Goal: Task Accomplishment & Management: Complete application form

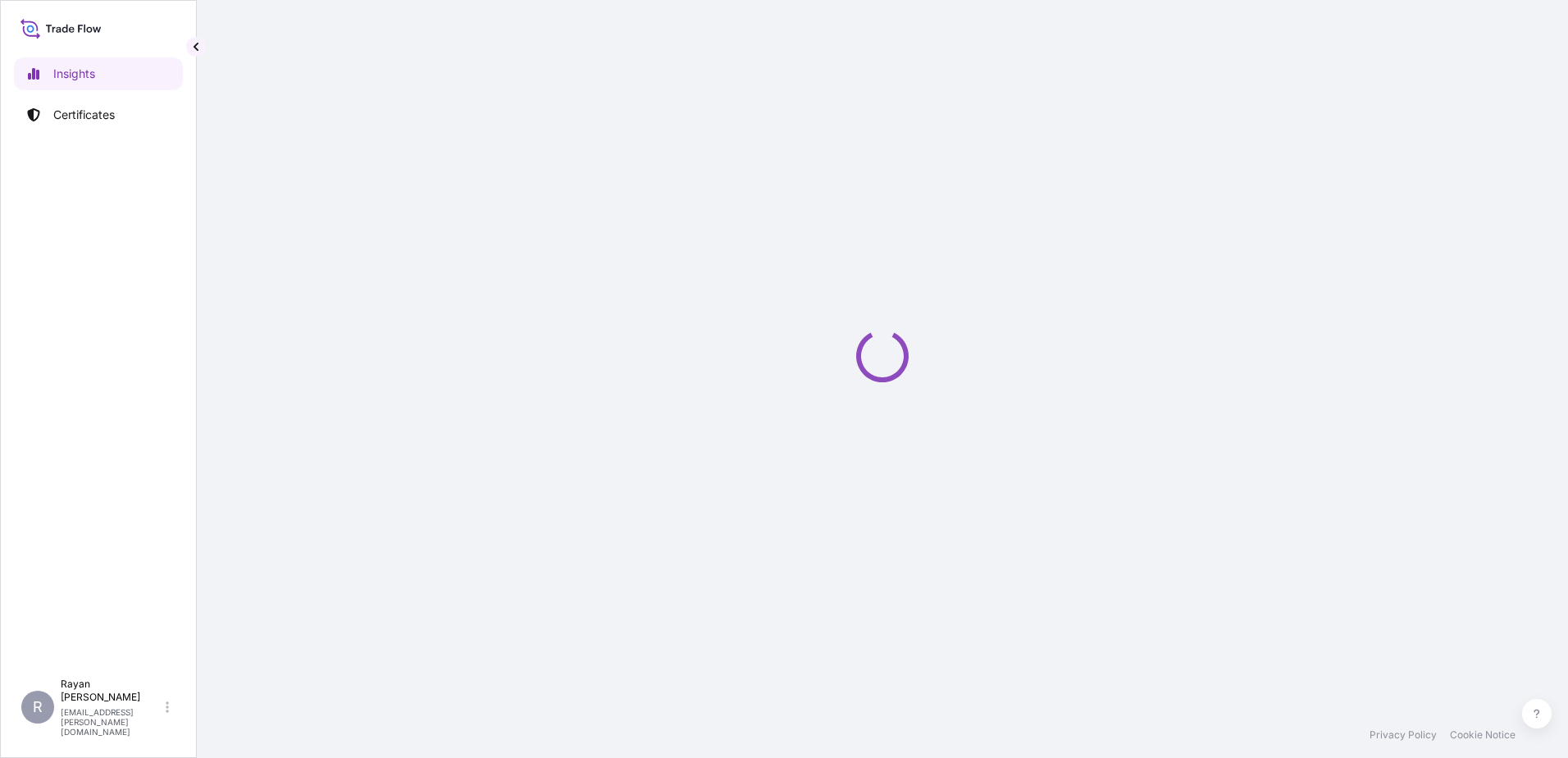
select select "2025"
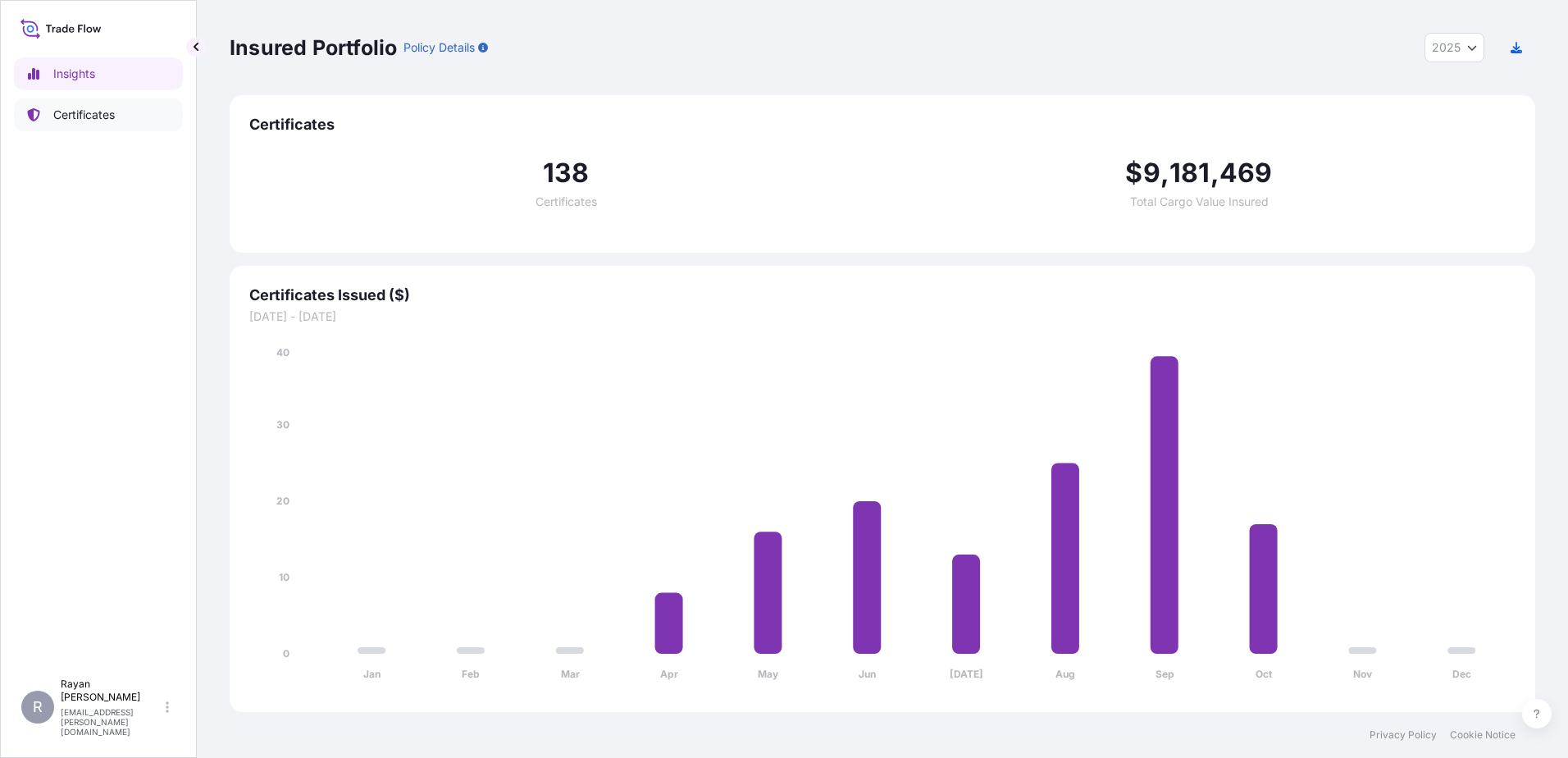
click at [123, 132] on div "Insights Certificates" at bounding box center [99, 356] width 169 height 627
click at [120, 129] on link "Certificates" at bounding box center [99, 115] width 169 height 33
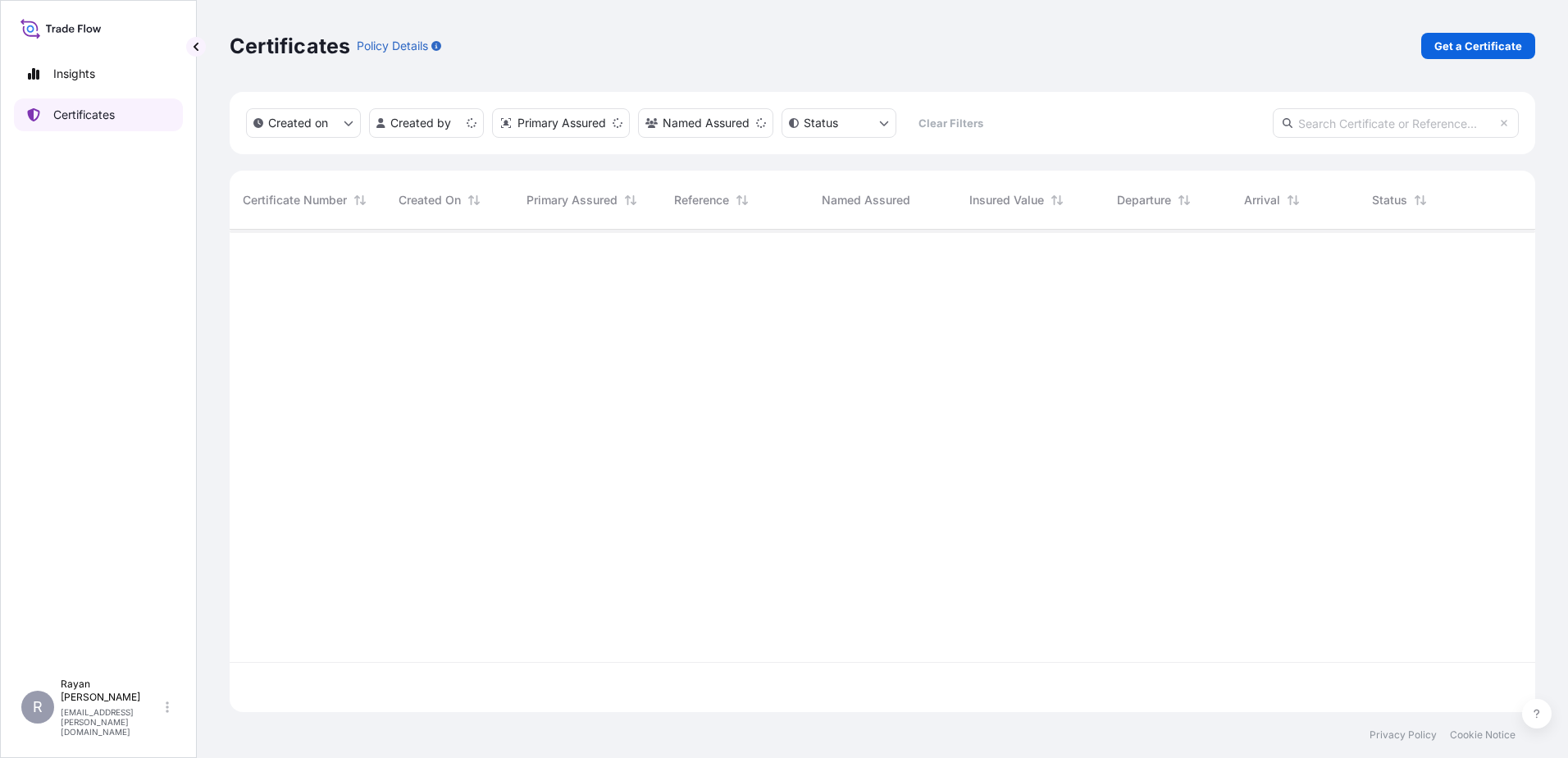
scroll to position [479, 1293]
click at [1430, 28] on div "Certificates Policy Details Get a Certificate" at bounding box center [882, 46] width 1305 height 92
click at [1441, 37] on link "Get a Certificate" at bounding box center [1478, 46] width 114 height 27
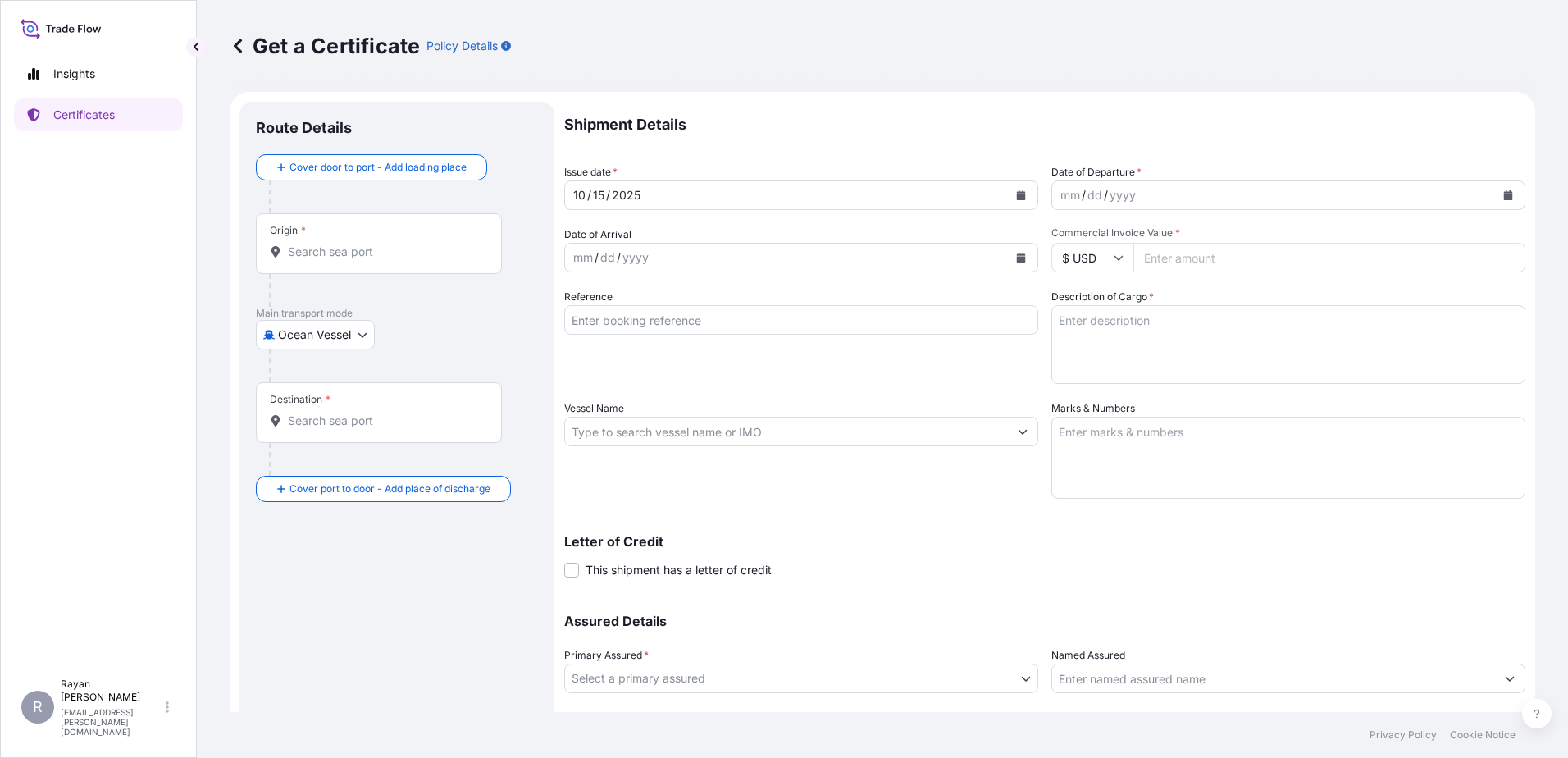
click at [349, 332] on body "Insights Certificates R [PERSON_NAME] [EMAIL_ADDRESS][PERSON_NAME][DOMAIN_NAME]…" at bounding box center [784, 379] width 1568 height 758
click at [308, 385] on div "Air" at bounding box center [316, 377] width 107 height 29
select select "Air"
drag, startPoint x: 431, startPoint y: 239, endPoint x: 423, endPoint y: 251, distance: 14.4
click at [429, 242] on div "Origin *" at bounding box center [378, 250] width 246 height 61
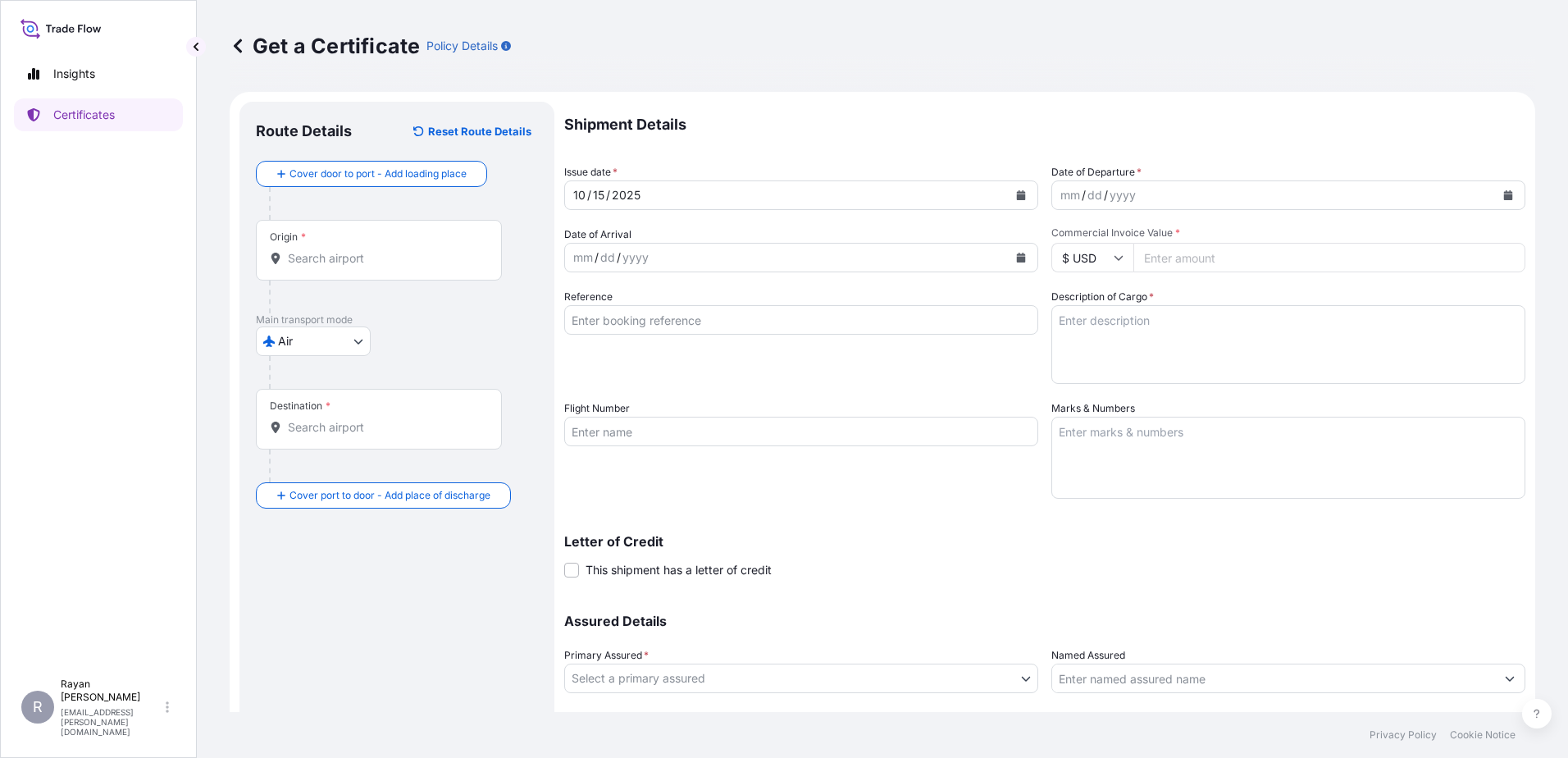
click at [429, 250] on input "Origin *" at bounding box center [384, 258] width 194 height 16
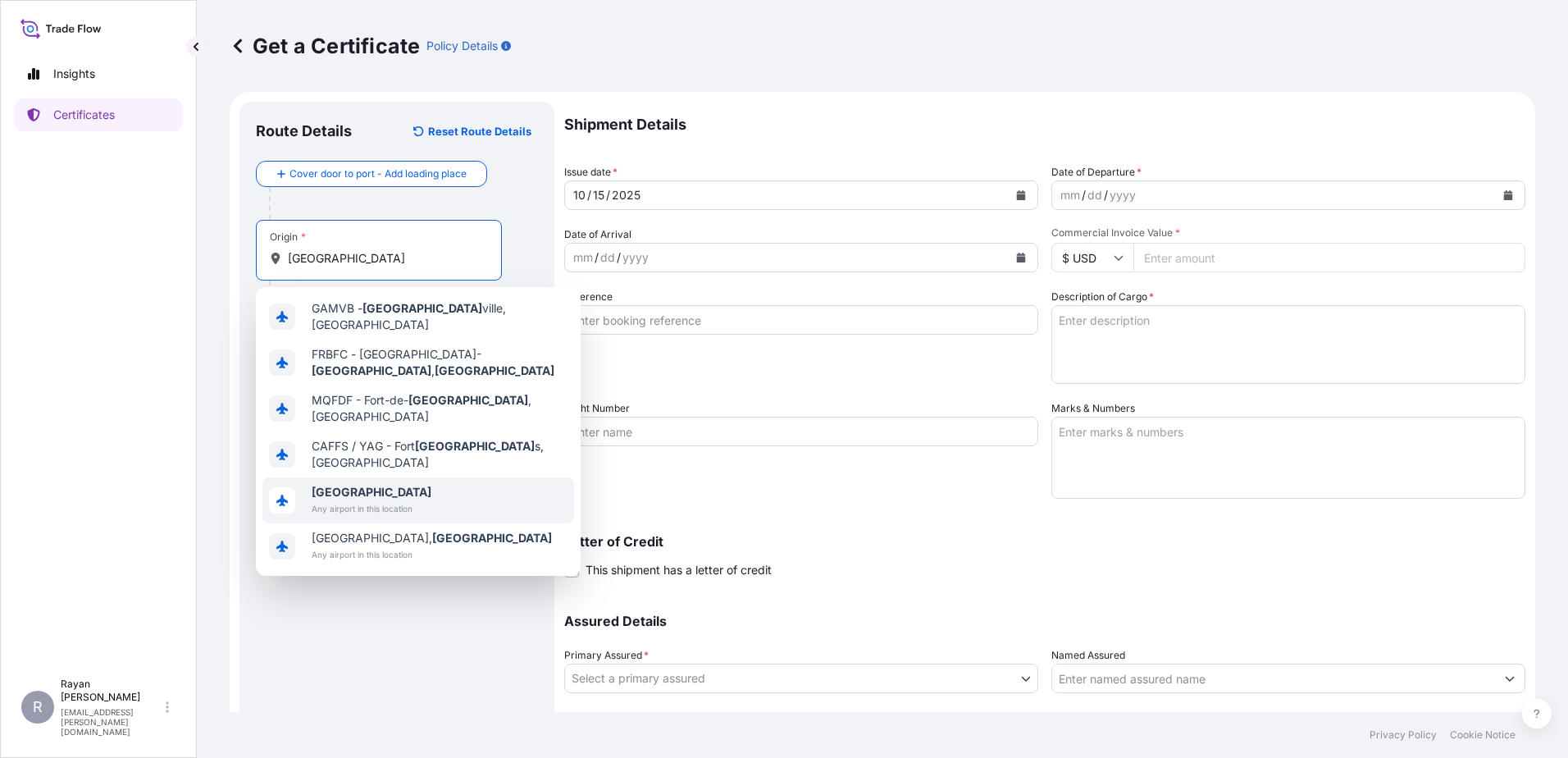
click at [397, 484] on span "[GEOGRAPHIC_DATA]" at bounding box center [371, 491] width 120 height 16
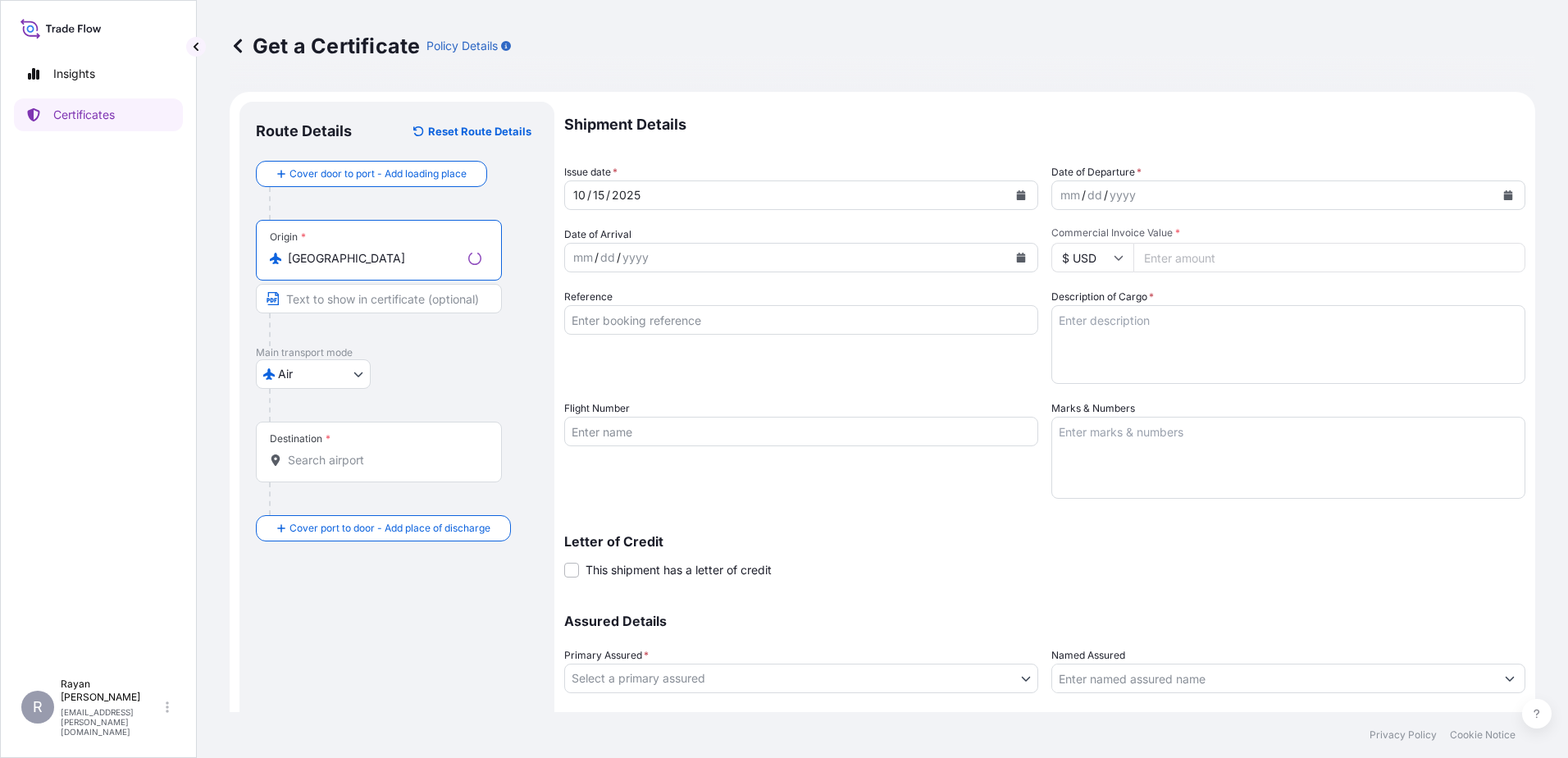
type input "[GEOGRAPHIC_DATA]"
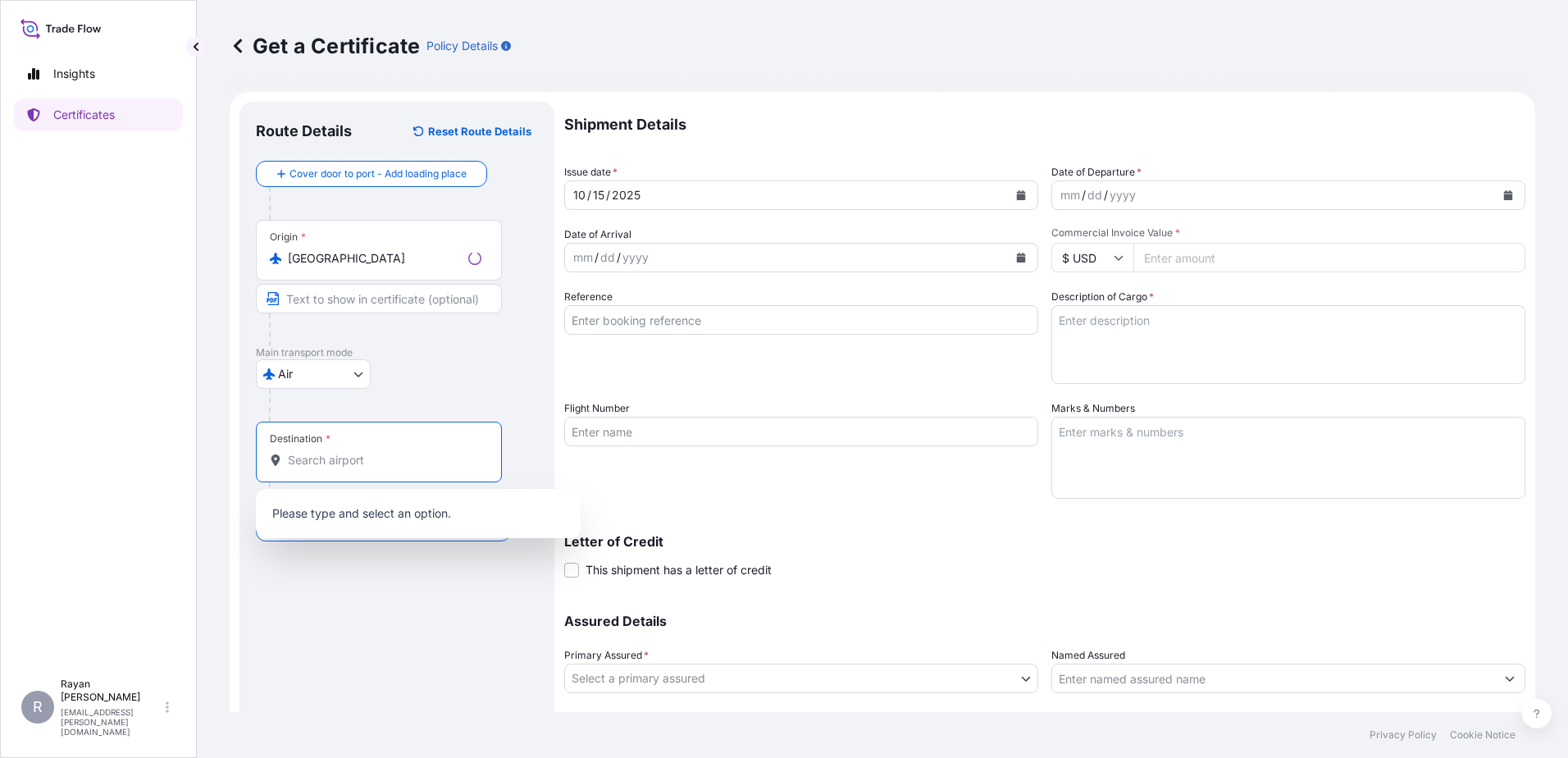
click at [323, 453] on input "Destination *" at bounding box center [384, 459] width 194 height 16
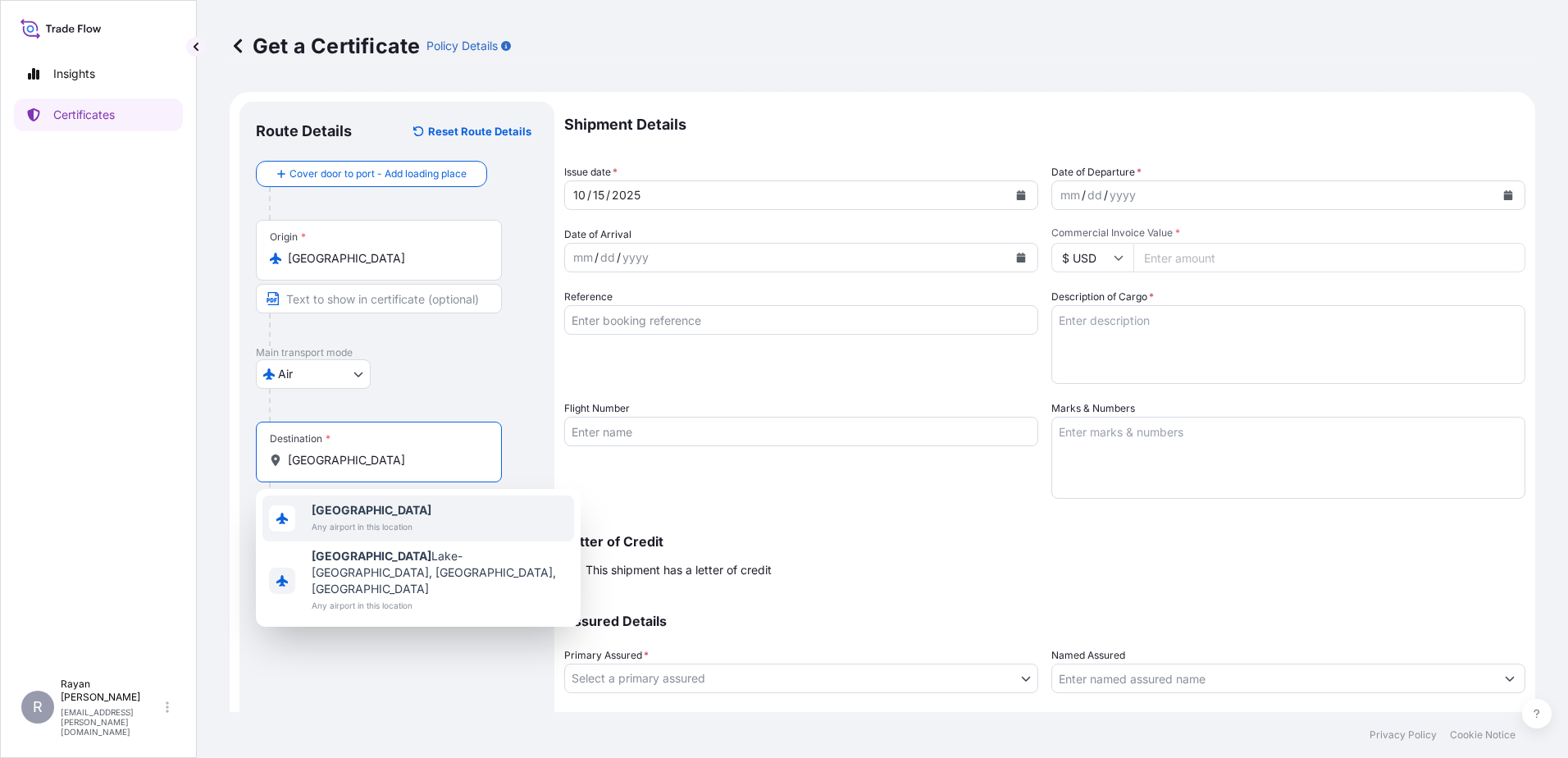
click at [360, 531] on span "Any airport in this location" at bounding box center [371, 526] width 120 height 16
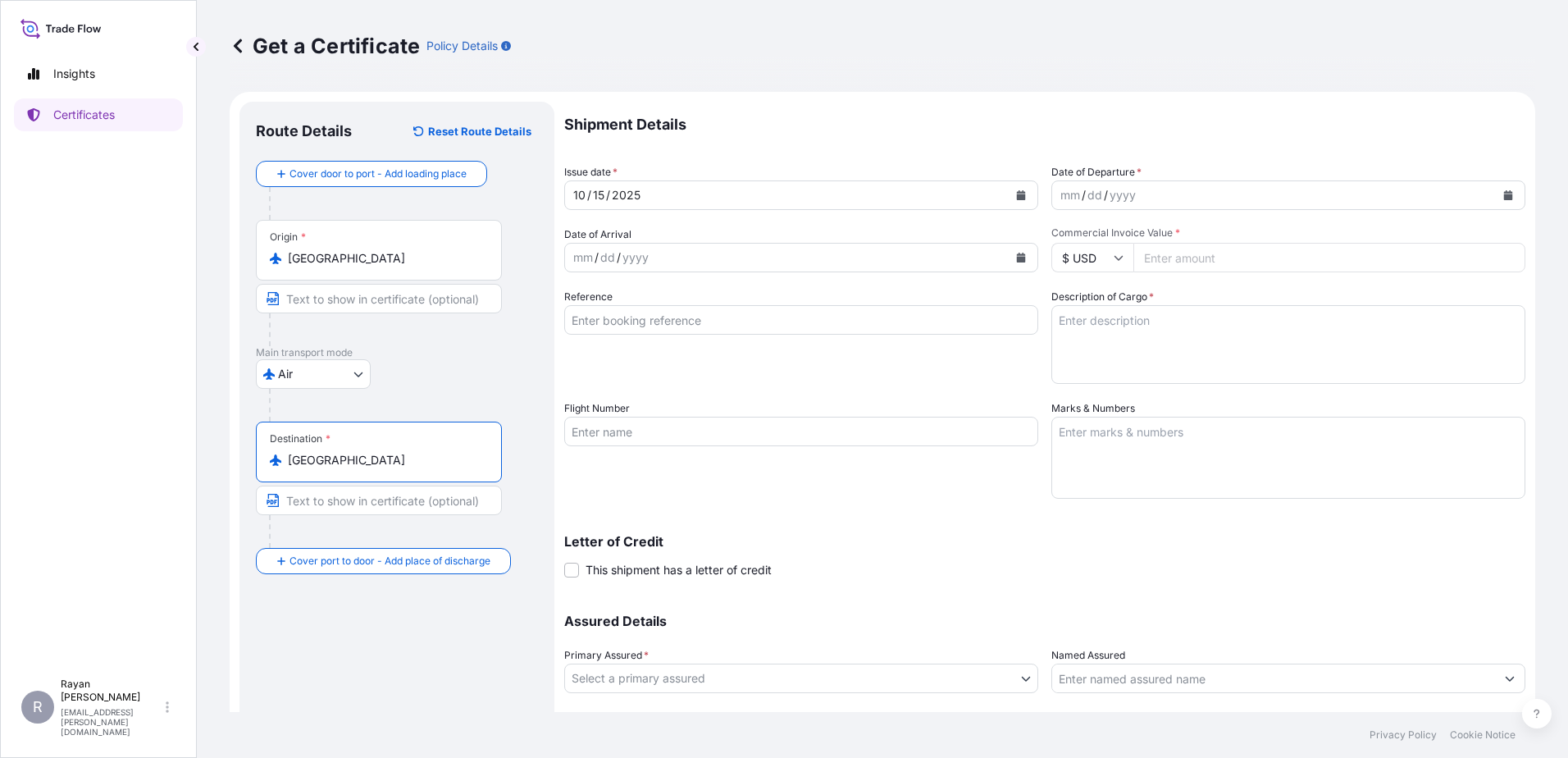
type input "[GEOGRAPHIC_DATA]"
click at [1502, 198] on button "Calendar" at bounding box center [1508, 195] width 27 height 27
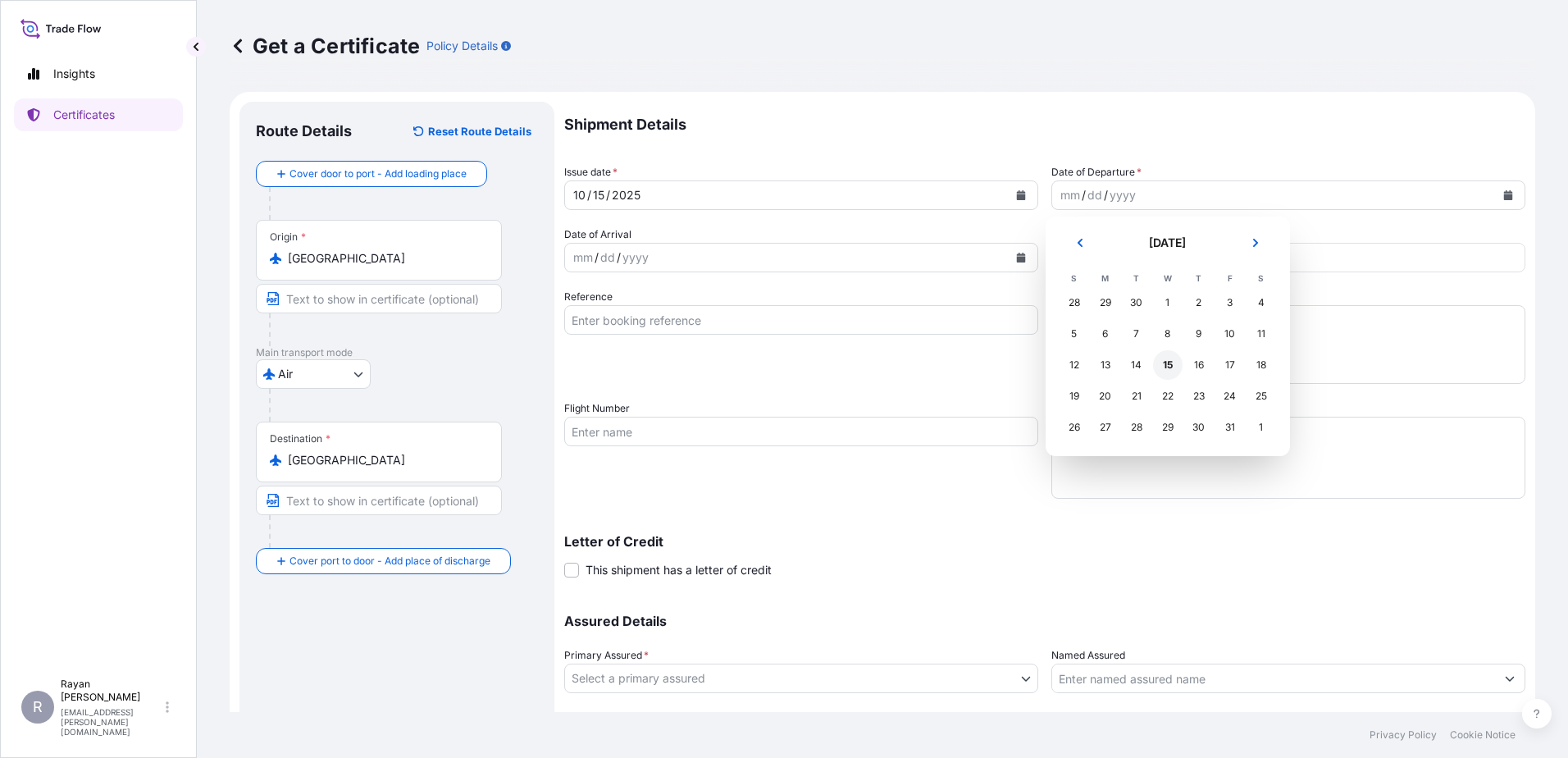
click at [1199, 360] on div "16" at bounding box center [1198, 364] width 29 height 29
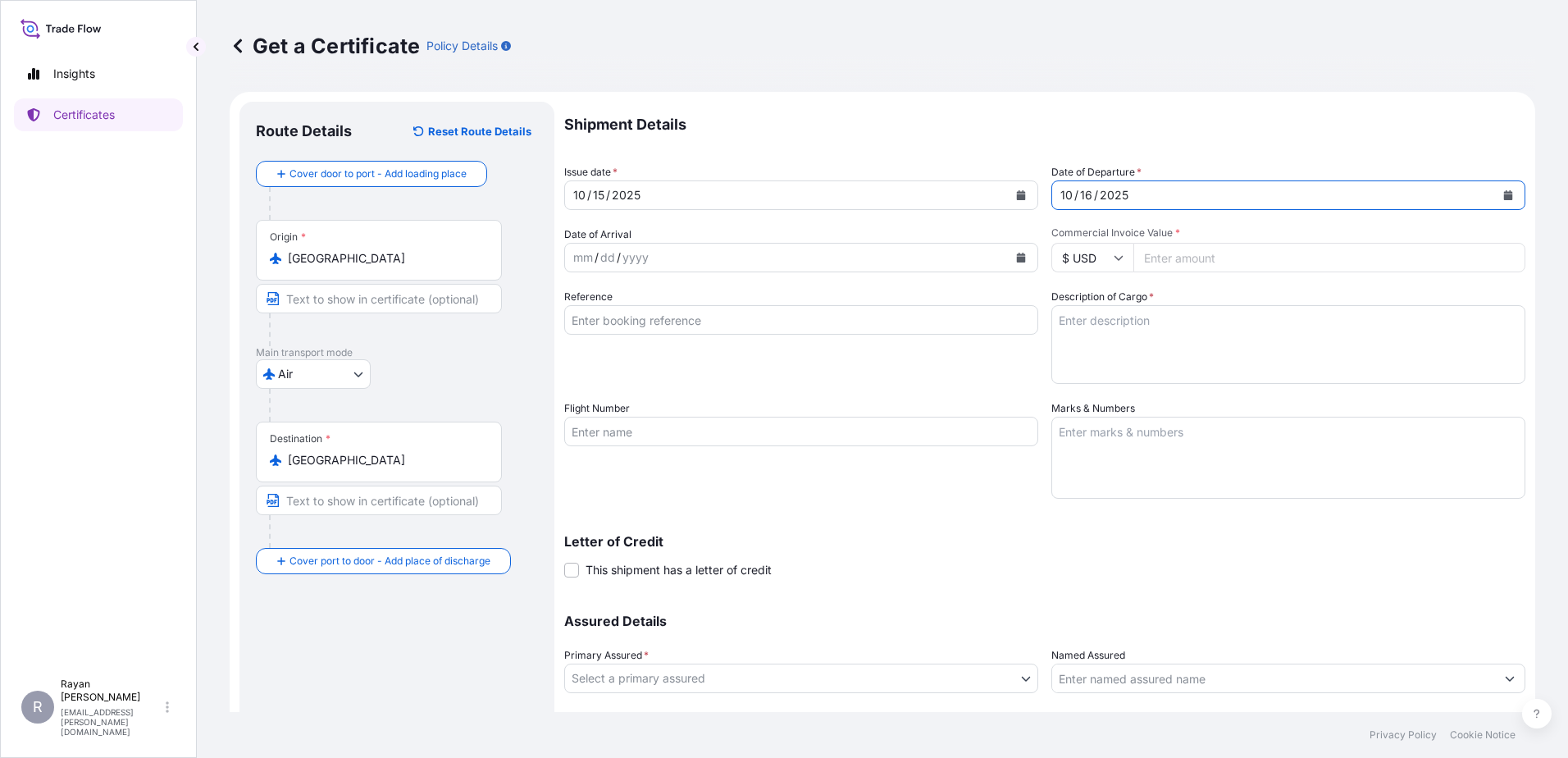
click at [1229, 269] on input "Commercial Invoice Value *" at bounding box center [1328, 257] width 392 height 29
click at [1205, 257] on input "Commercial Invoice Value *" at bounding box center [1328, 257] width 392 height 29
type input "19833.5"
click at [735, 313] on input "Reference" at bounding box center [802, 320] width 474 height 29
paste input "0822438796"
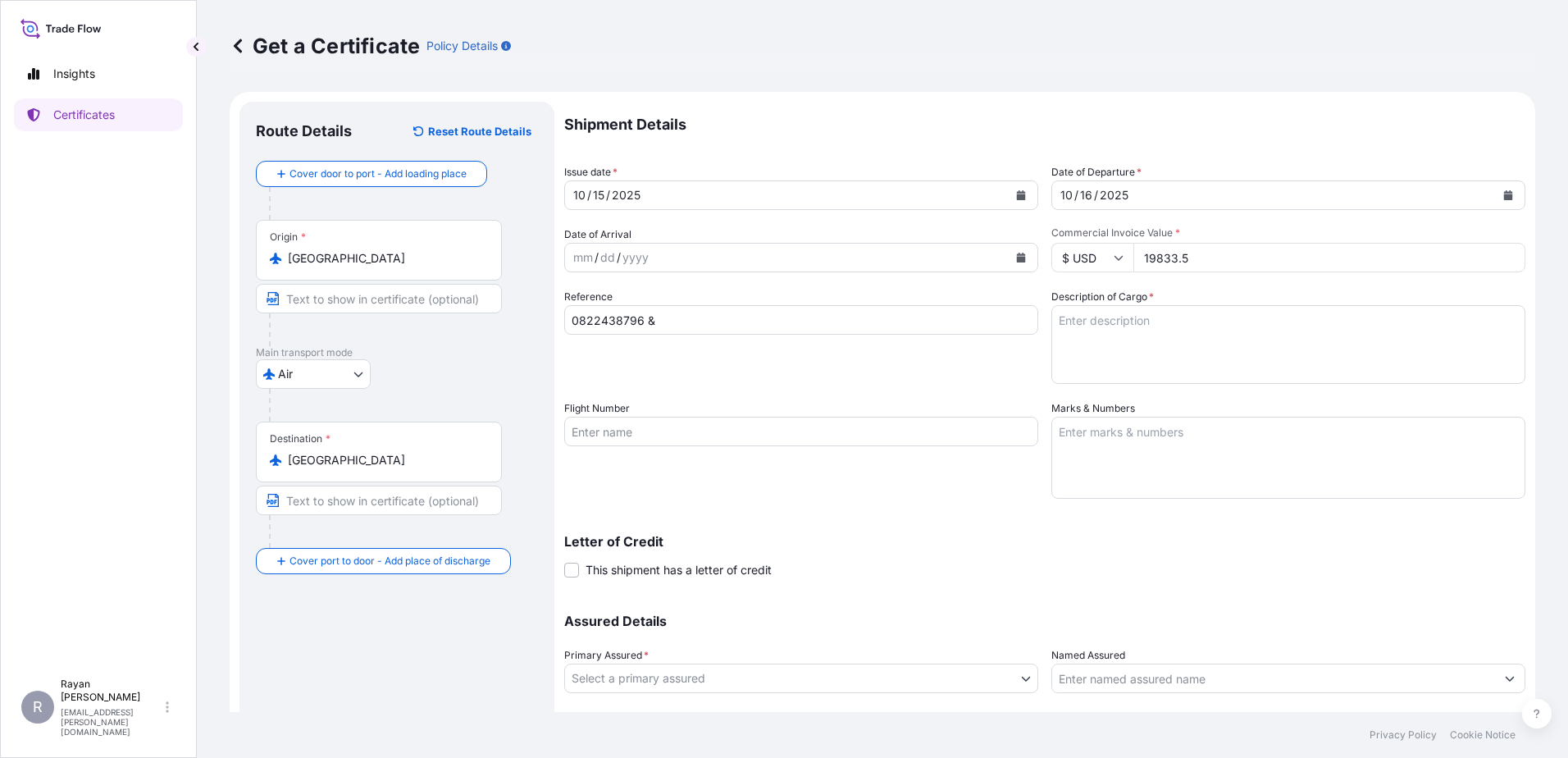
click at [686, 331] on input "0822438796 &" at bounding box center [802, 320] width 474 height 29
paste input "0822438827"
type input "0822438796 & 0822438827"
click at [1208, 338] on textarea "Description of Cargo *" at bounding box center [1288, 344] width 474 height 79
click at [1121, 317] on textarea "Description of Cargo *" at bounding box center [1288, 344] width 474 height 79
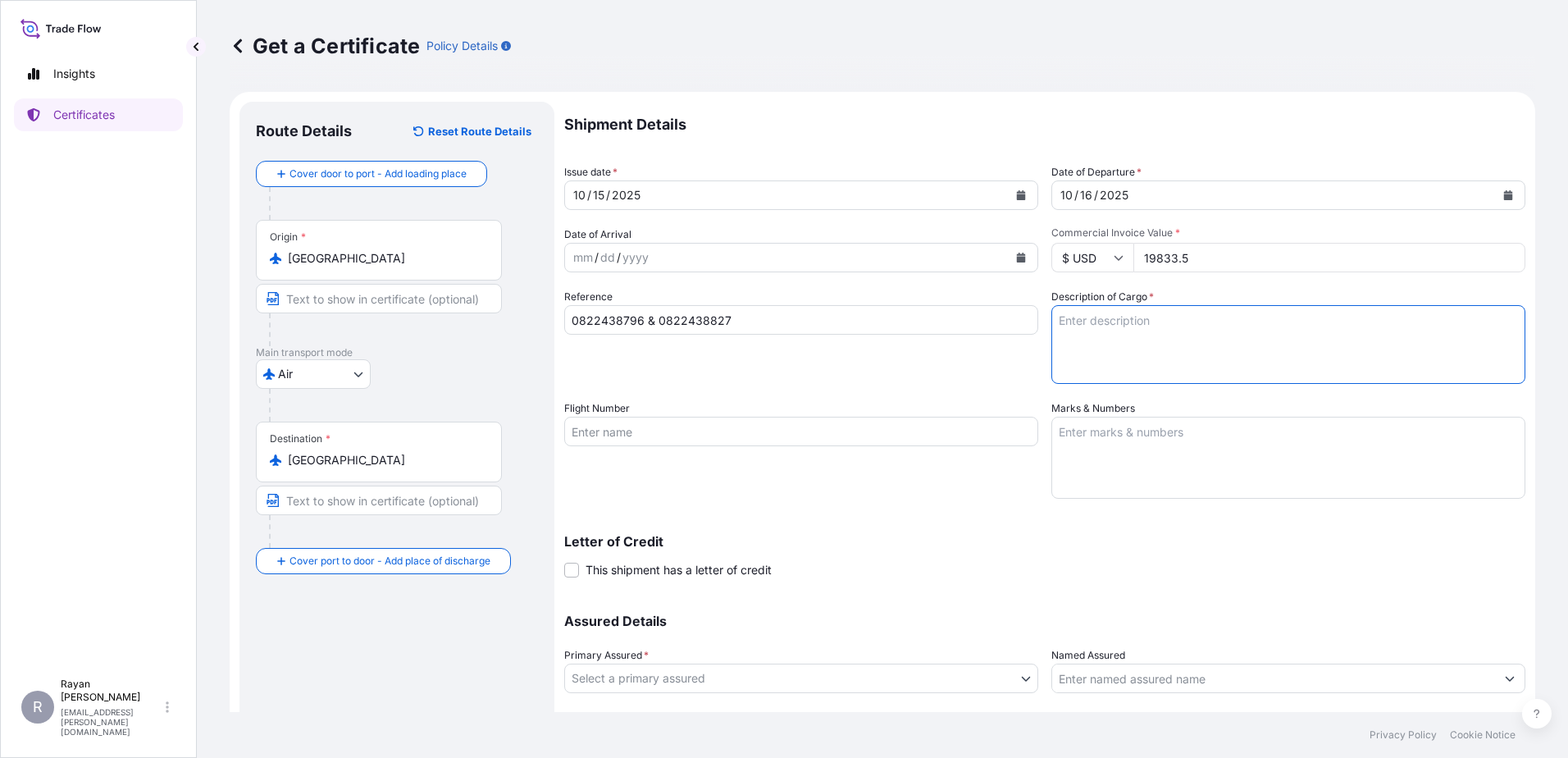
paste textarea "Medical Supplies (diagnostics consumables & reagents)"
type textarea "Medical Supplies (diagnostics consumables & reagents)"
drag, startPoint x: 747, startPoint y: 565, endPoint x: 768, endPoint y: 541, distance: 31.9
click at [747, 565] on span "This shipment has a letter of credit" at bounding box center [678, 569] width 186 height 16
click at [564, 561] on input "This shipment has a letter of credit" at bounding box center [564, 561] width 0 height 0
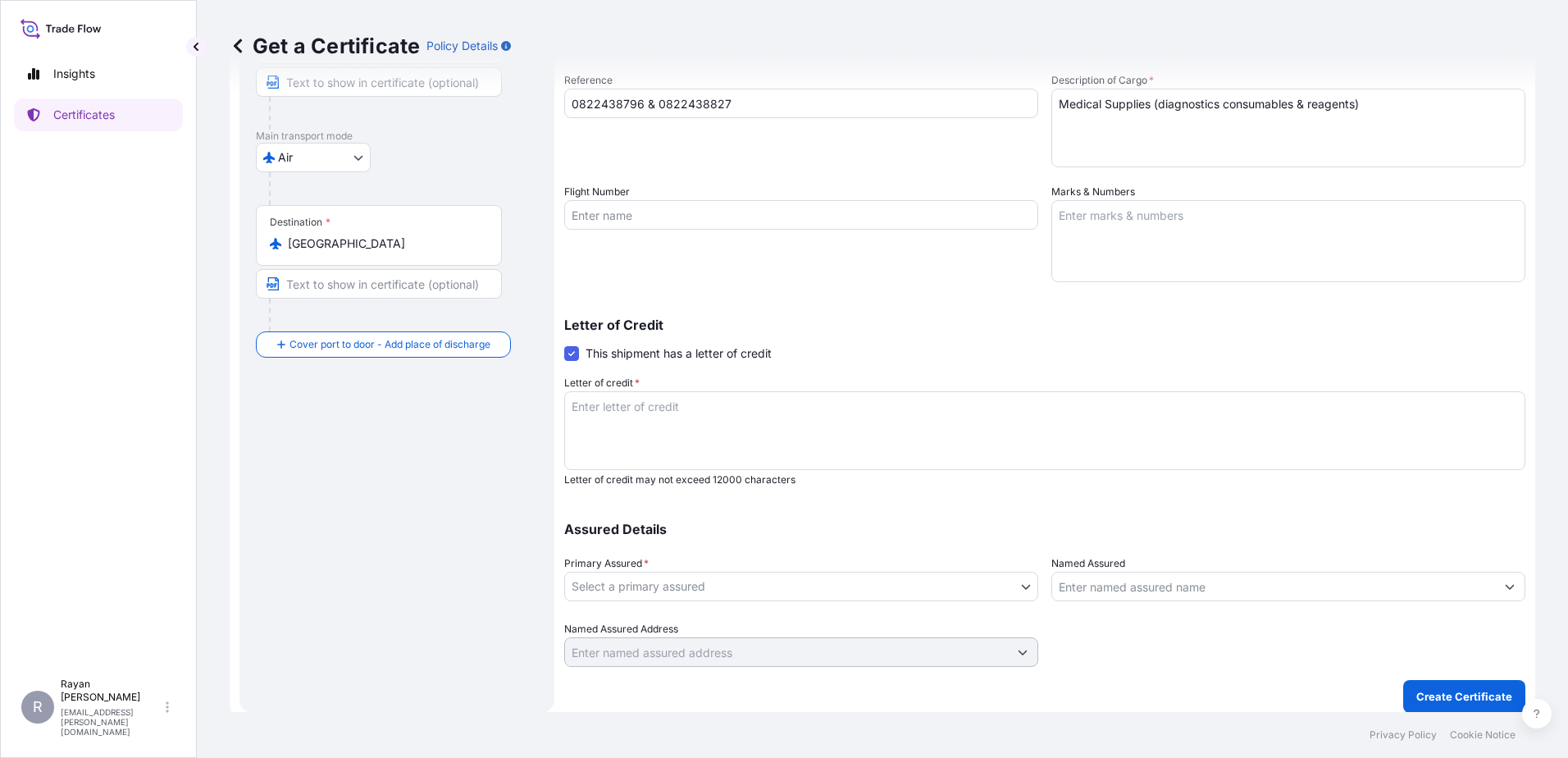
scroll to position [227, 0]
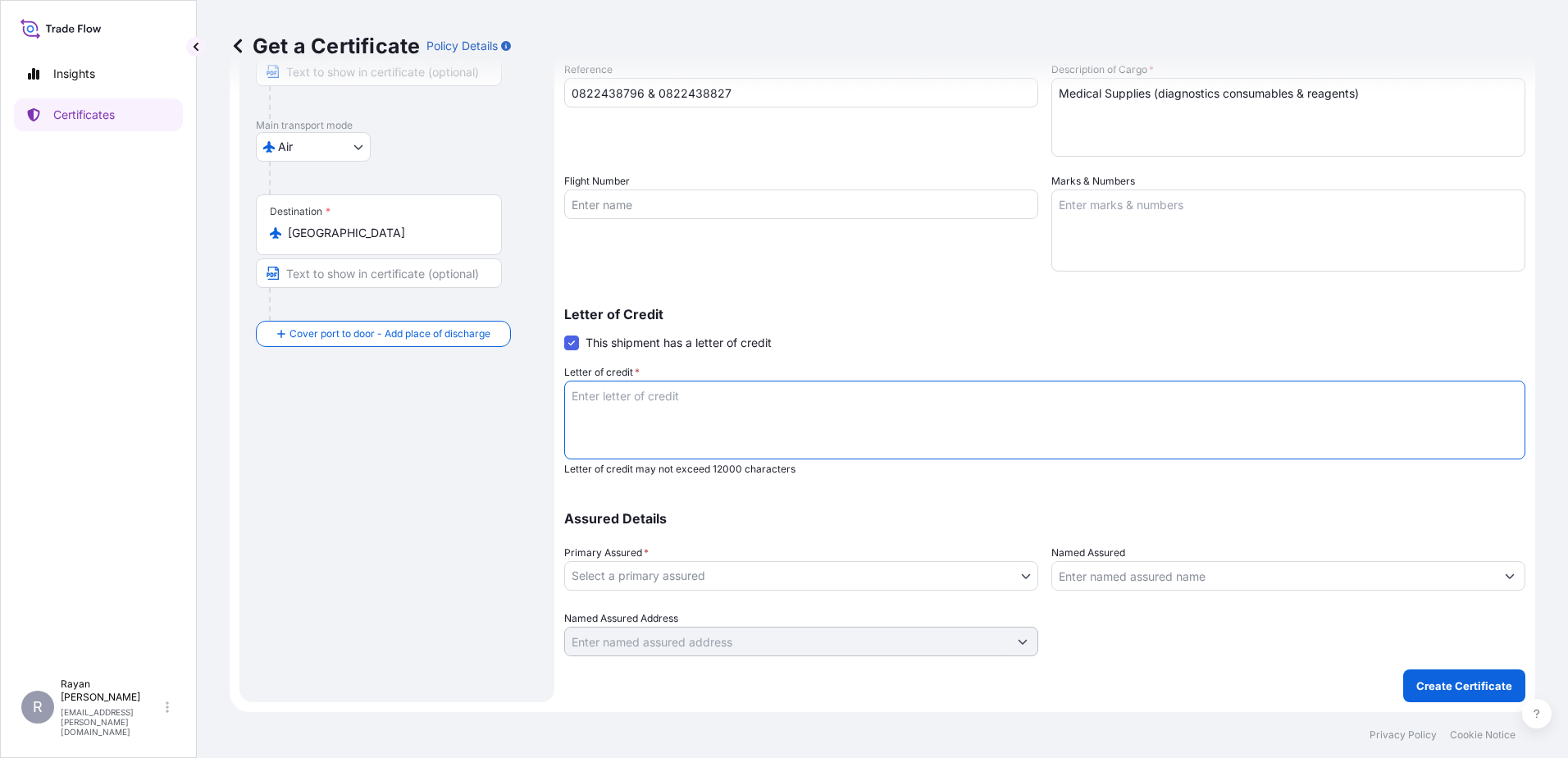
click at [773, 391] on textarea "Letter of credit *" at bounding box center [1044, 419] width 961 height 79
paste textarea "THE EGYPTIAN AUTHORITY FOR UNIFIED PROCUREMENT, MEDICAL SUPPLY AND MEDICAL TECH…"
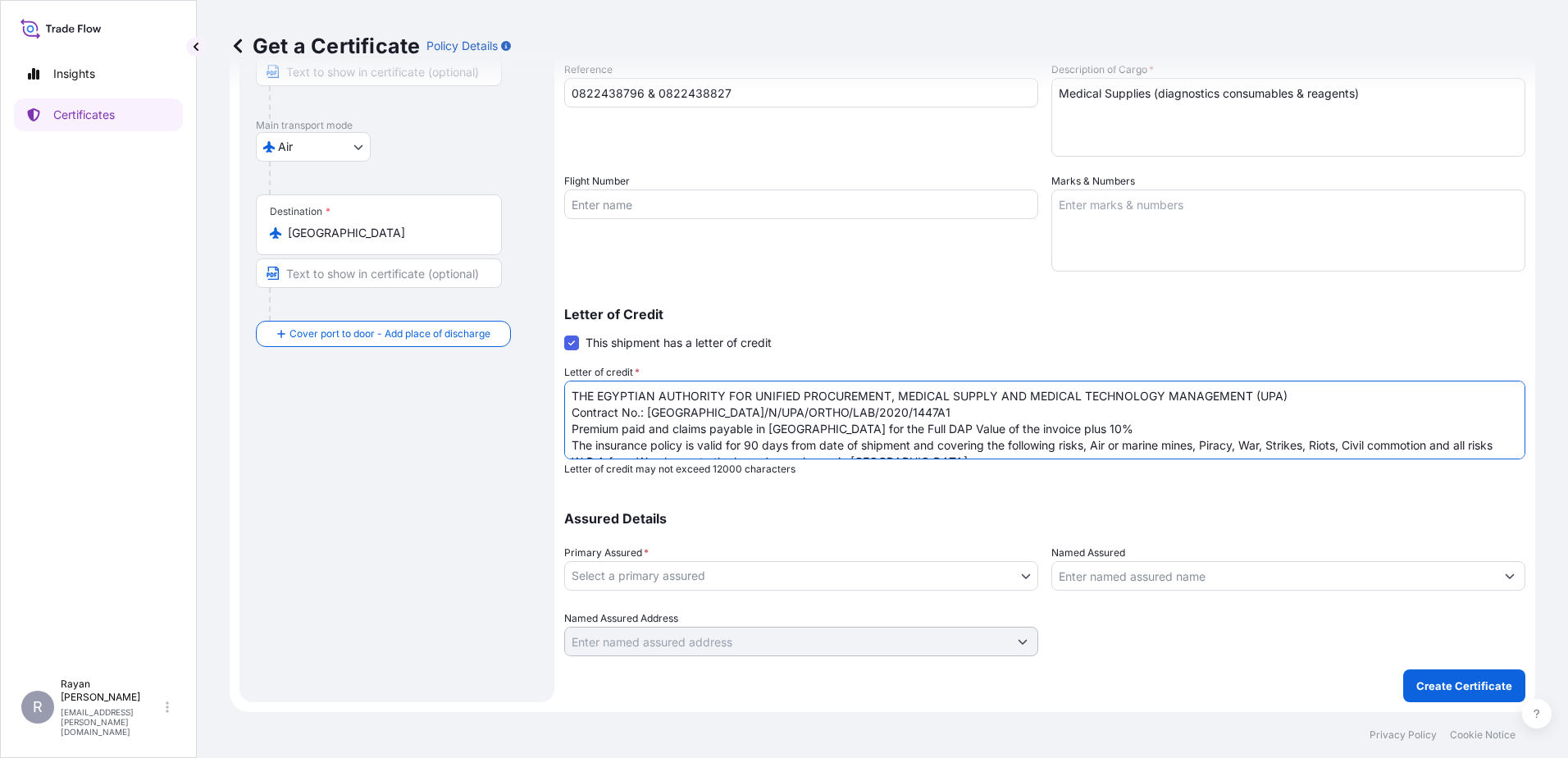
scroll to position [124, 0]
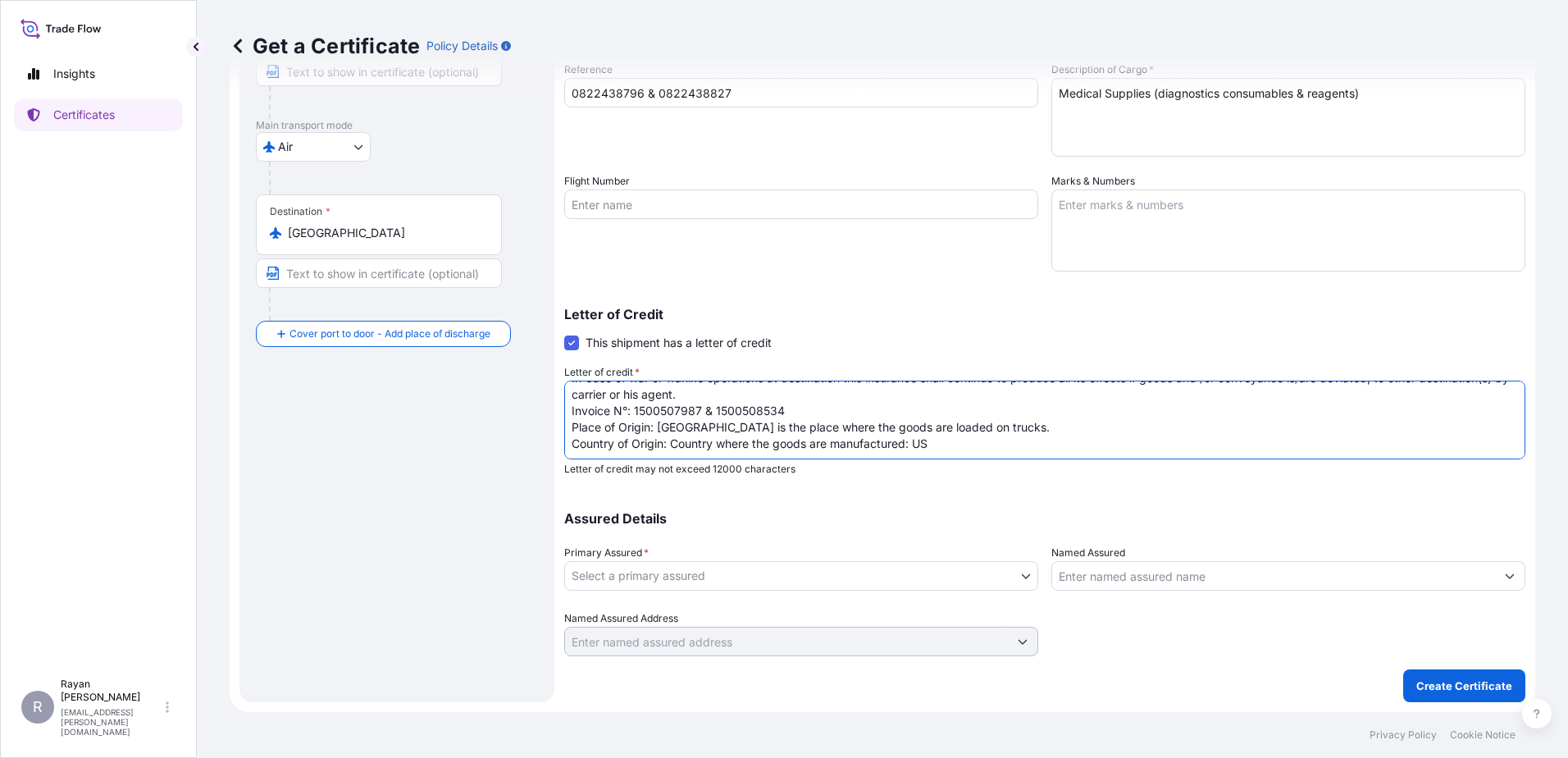
type textarea "THE EGYPTIAN AUTHORITY FOR UNIFIED PROCUREMENT, MEDICAL SUPPLY AND MEDICAL TECH…"
click at [988, 572] on body "Insights Certificates R [PERSON_NAME] [EMAIL_ADDRESS][PERSON_NAME][DOMAIN_NAME]…" at bounding box center [784, 379] width 1568 height 758
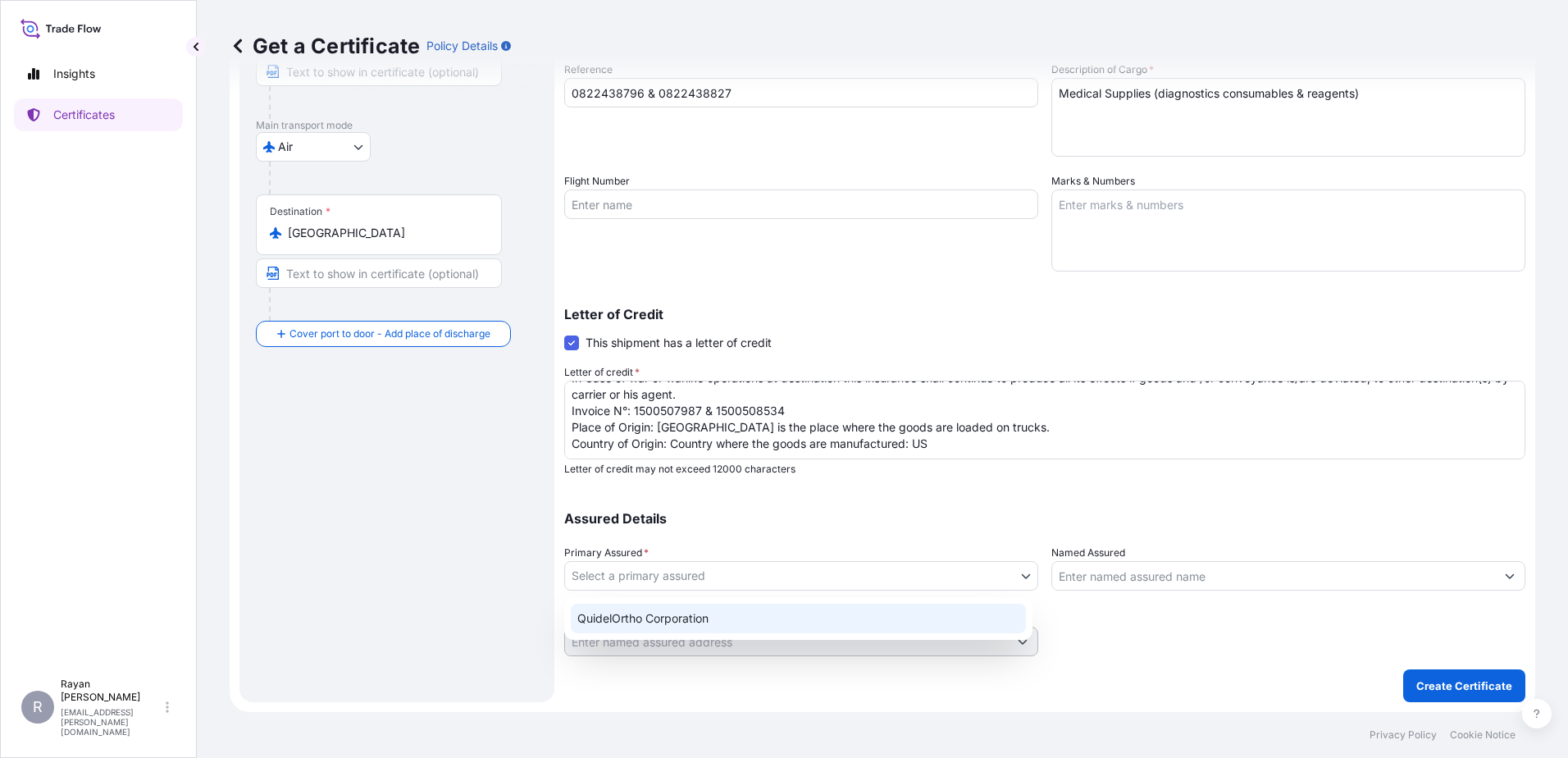
click at [850, 622] on div "QuidelOrtho Corporation" at bounding box center [799, 618] width 455 height 29
select select "31549"
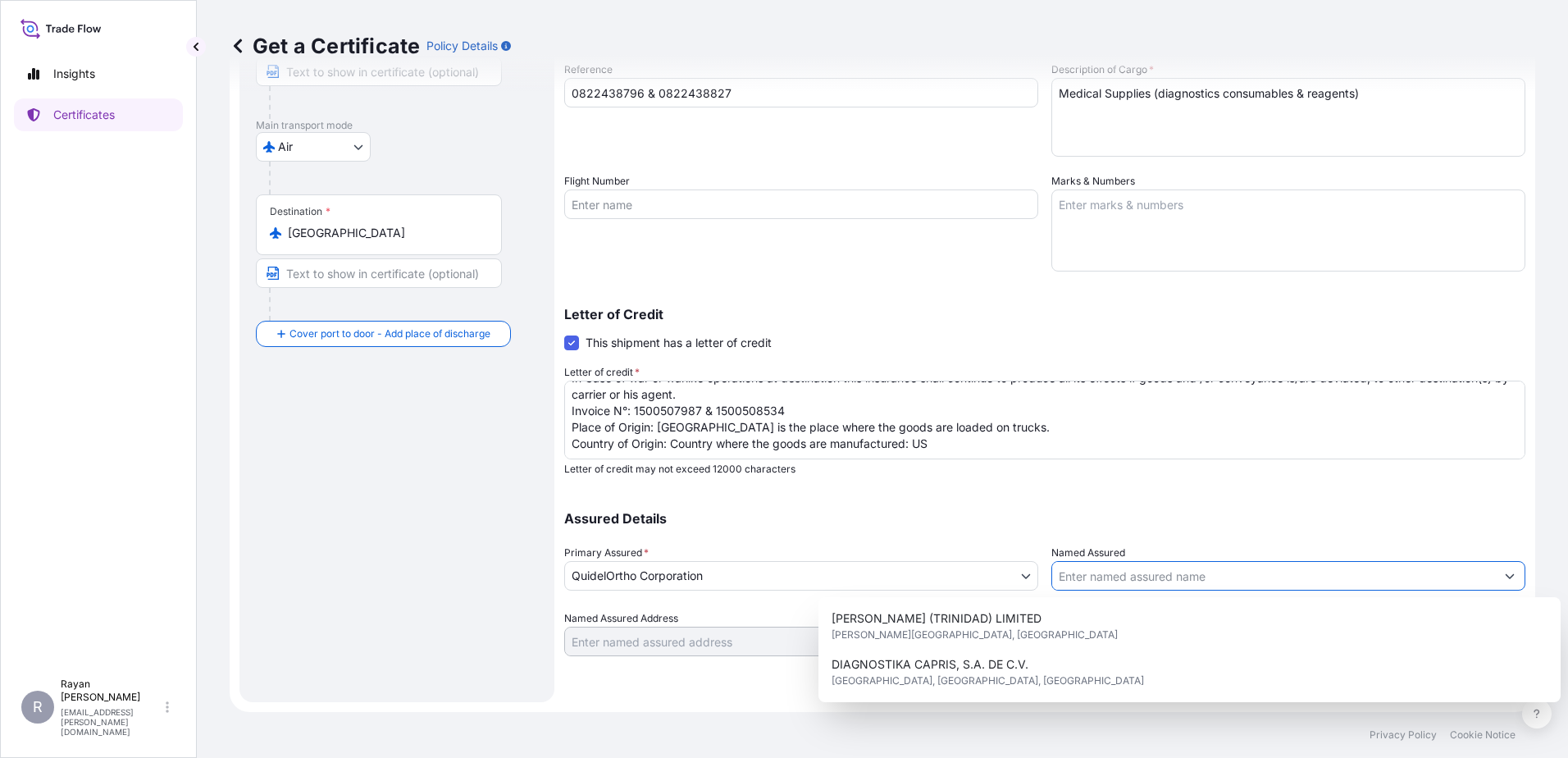
click at [1132, 577] on input "Named Assured" at bounding box center [1273, 575] width 443 height 29
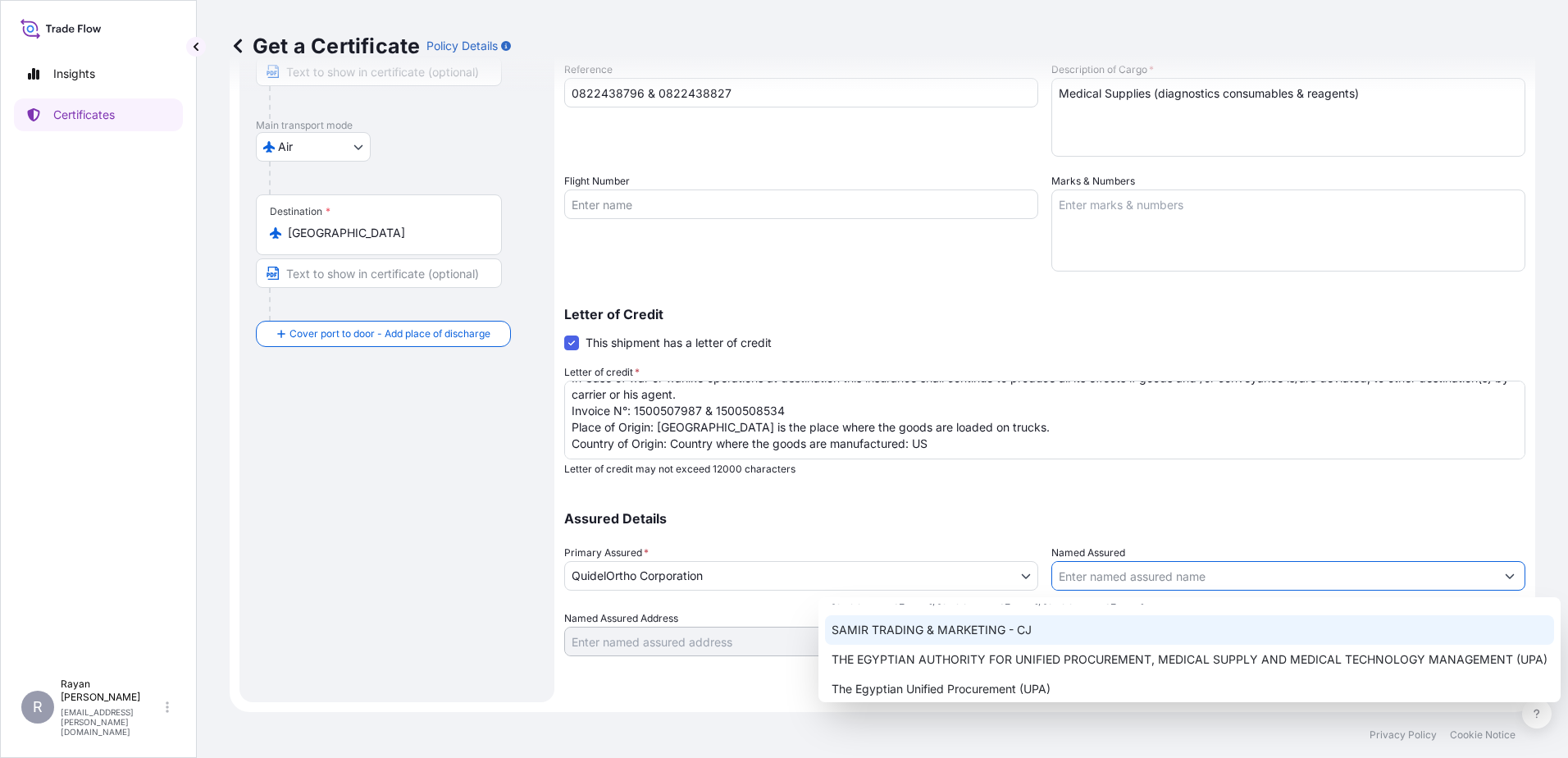
scroll to position [407, 0]
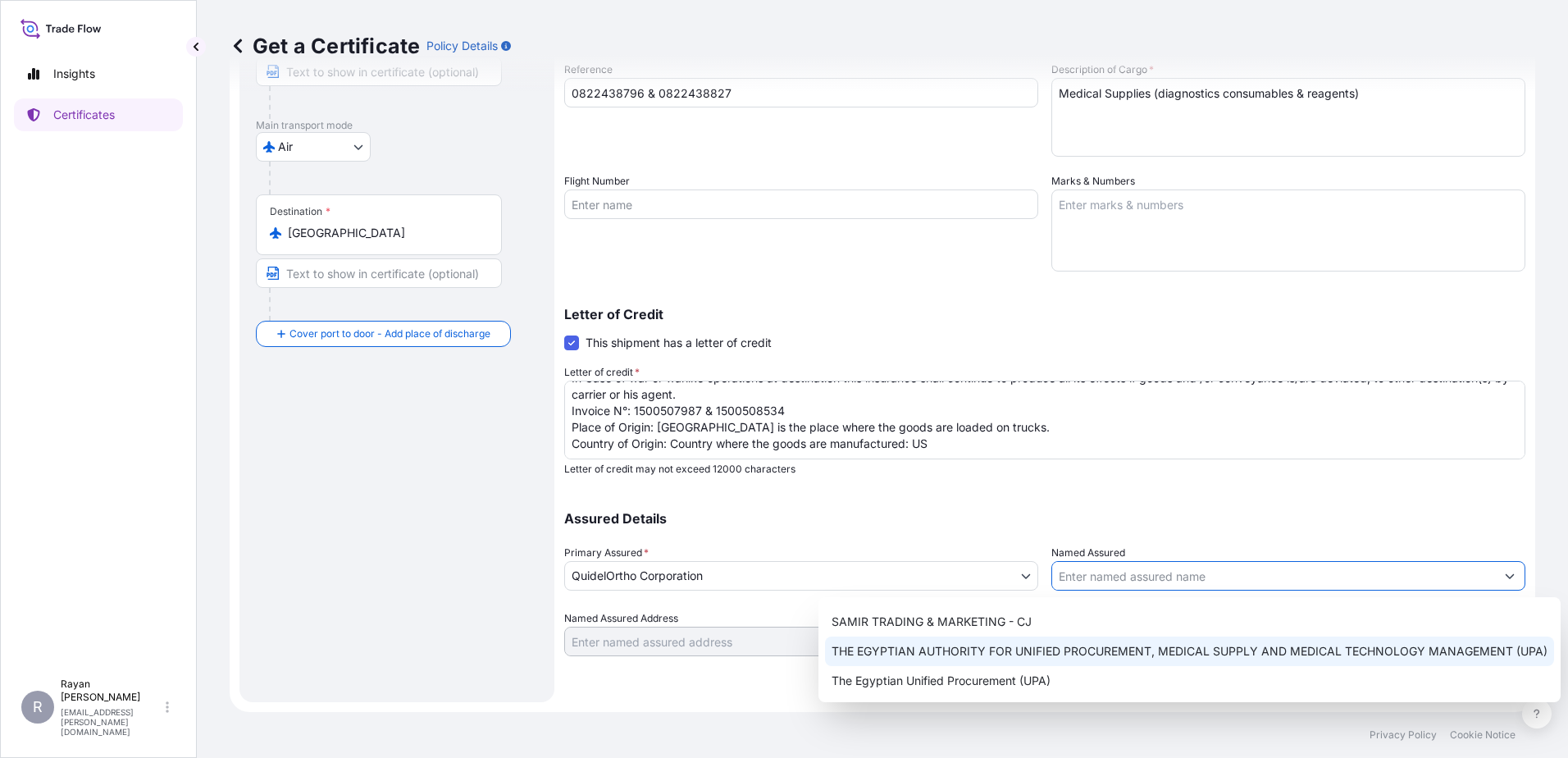
click at [1073, 652] on span "THE EGYPTIAN AUTHORITY FOR UNIFIED PROCUREMENT, MEDICAL SUPPLY AND MEDICAL TECH…" at bounding box center [1189, 651] width 716 height 16
type input "THE EGYPTIAN AUTHORITY FOR UNIFIED PROCUREMENT, MEDICAL SUPPLY AND MEDICAL TECH…"
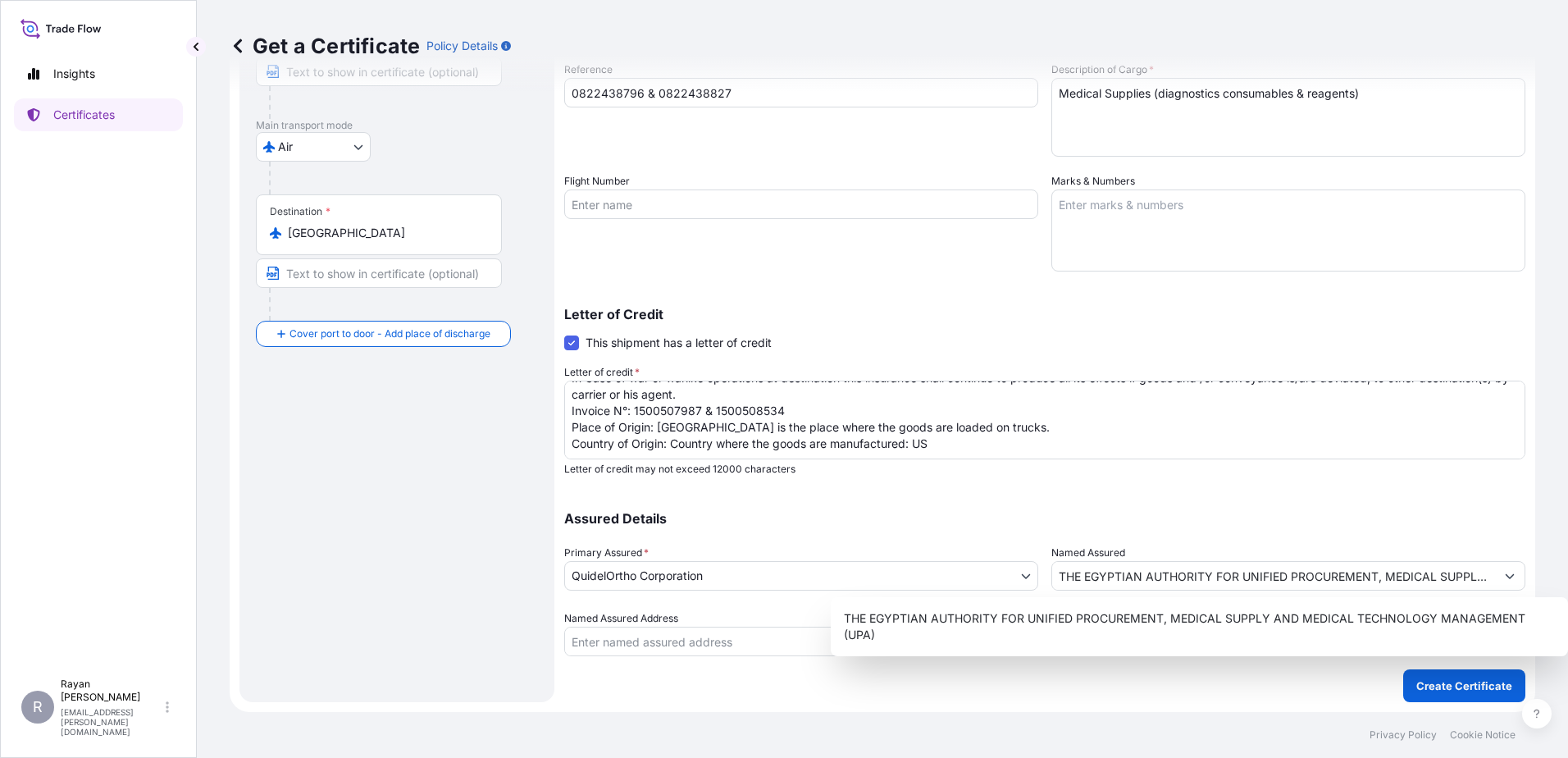
click at [1328, 682] on div "Shipment Details Issue date * [DATE] Date of Departure * [DATE] Date of Arrival…" at bounding box center [1044, 288] width 961 height 827
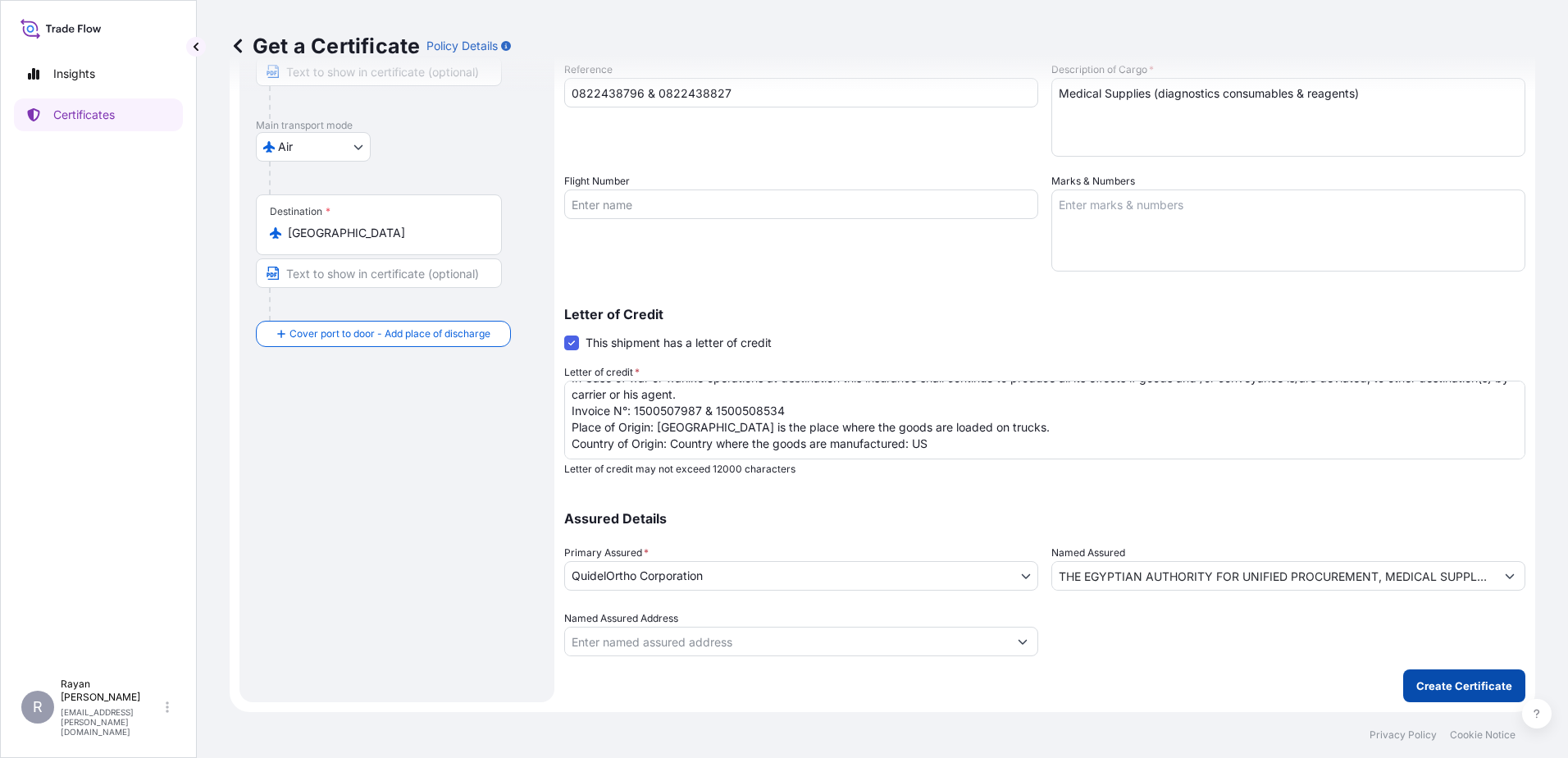
click at [1476, 681] on p "Create Certificate" at bounding box center [1464, 685] width 96 height 16
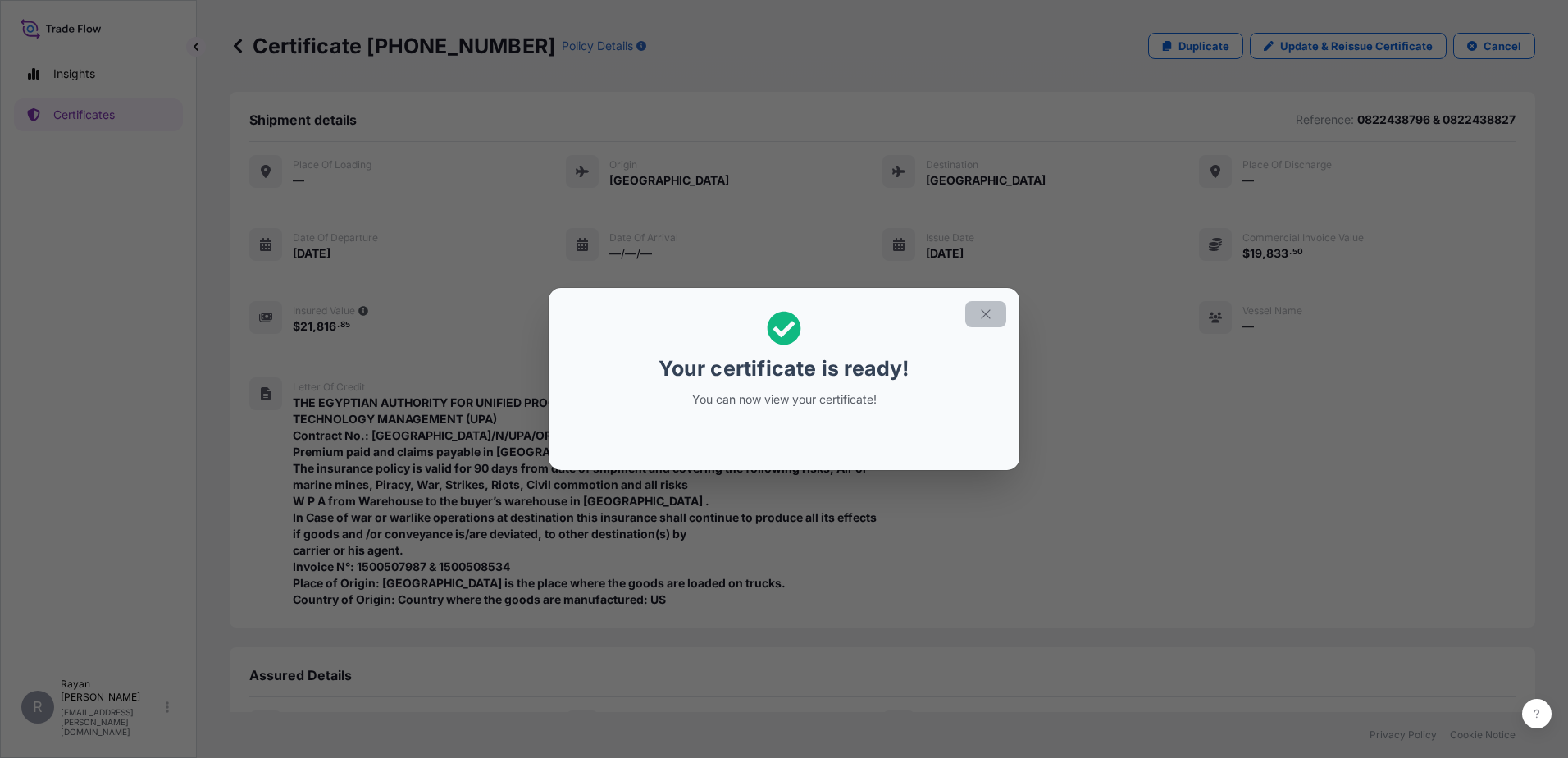
click at [985, 321] on icon "button" at bounding box center [986, 314] width 15 height 15
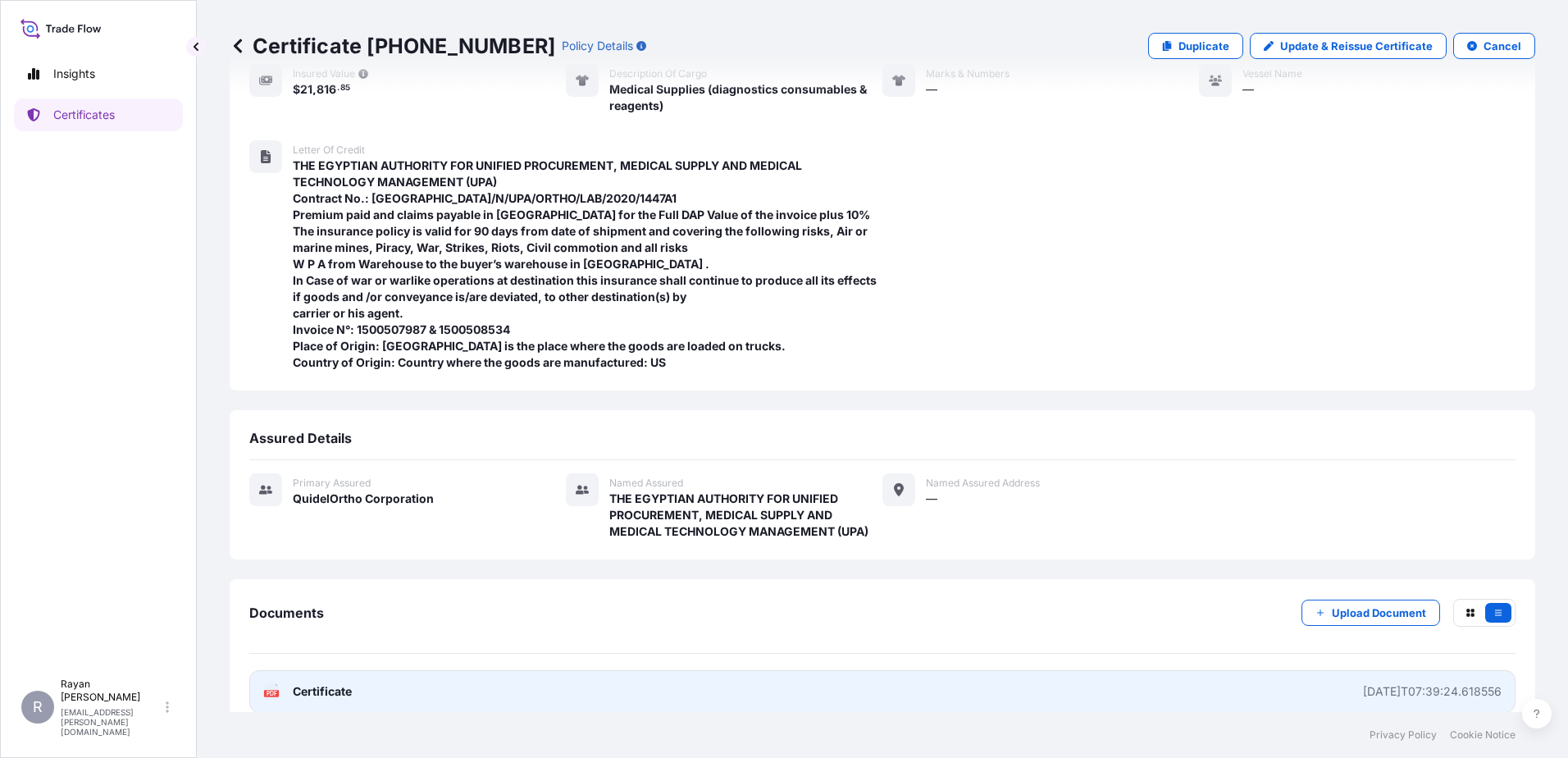
scroll to position [257, 0]
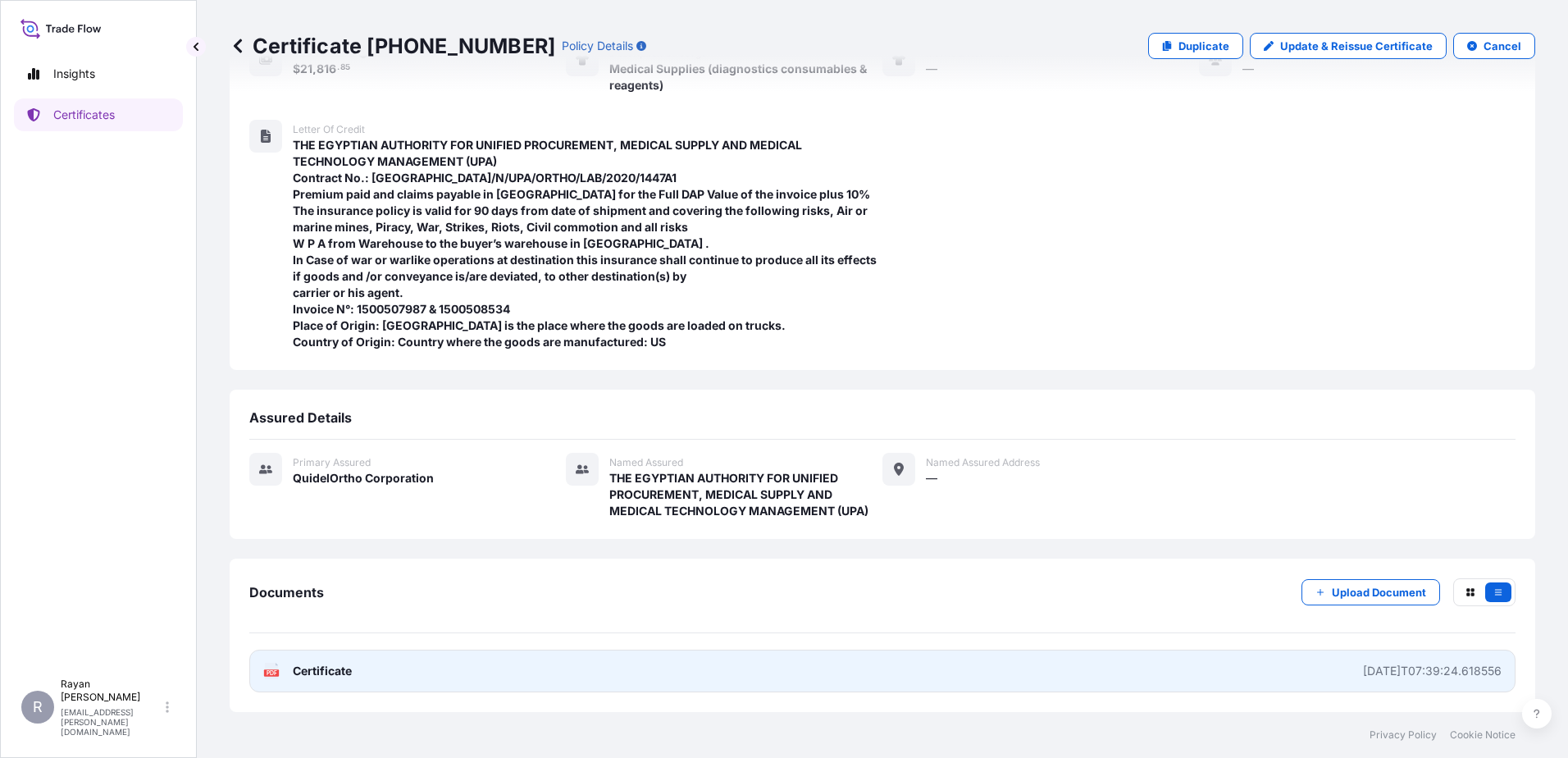
click at [349, 673] on span "Certificate" at bounding box center [323, 670] width 59 height 16
